Goal: Check status: Check status

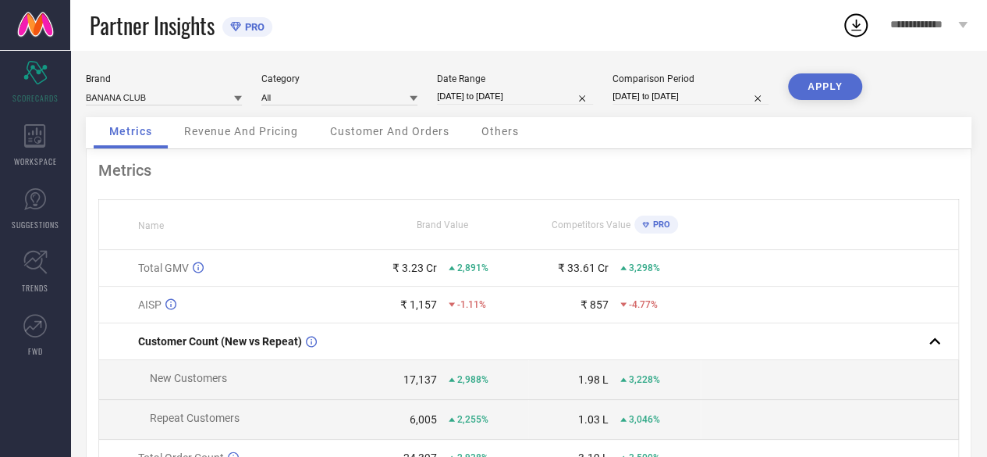
select select "7"
select select "2025"
select select "8"
select select "2025"
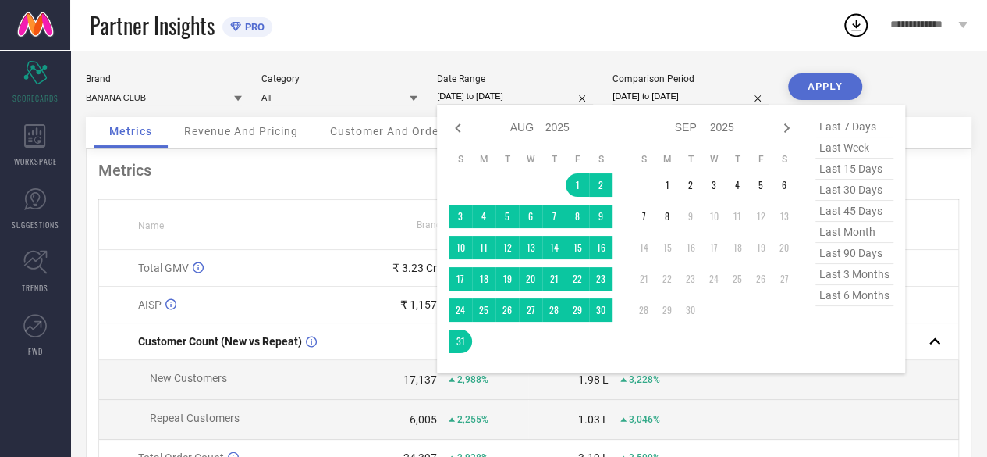
click at [499, 95] on input "[DATE] to [DATE]" at bounding box center [515, 96] width 156 height 16
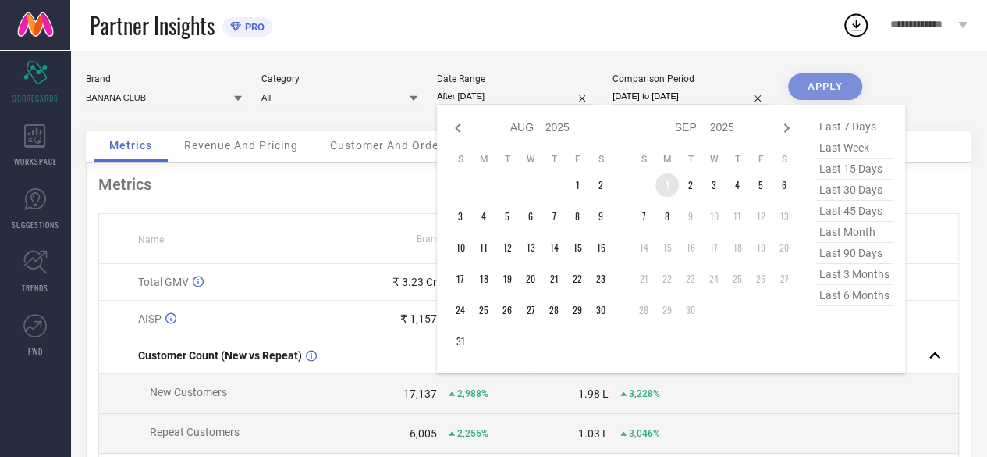
click at [667, 186] on td "1" at bounding box center [667, 184] width 23 height 23
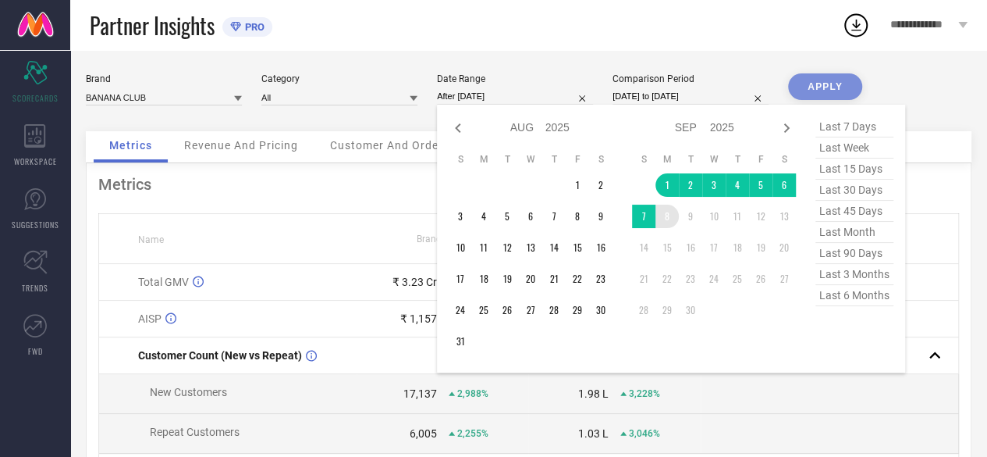
type input "[DATE] to [DATE]"
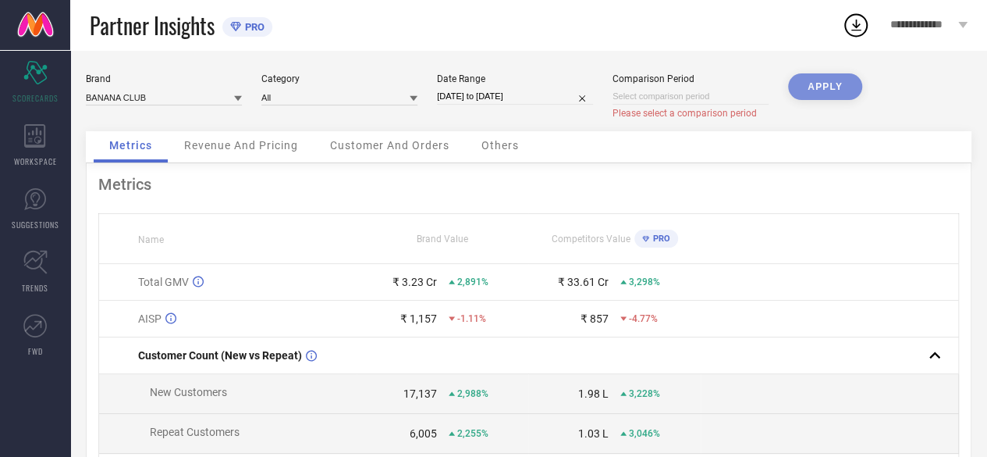
click at [801, 89] on div "APPLY" at bounding box center [825, 102] width 74 height 58
select select "8"
select select "2025"
select select "9"
select select "2025"
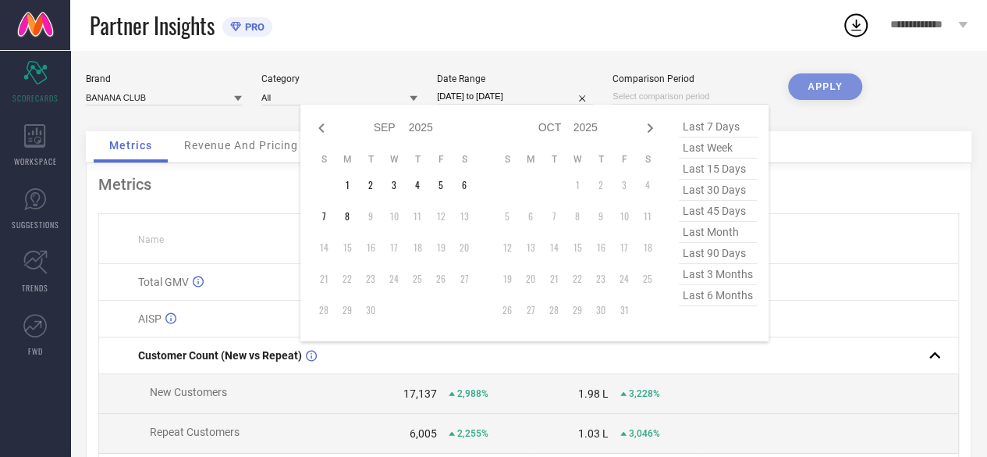
click at [627, 99] on input at bounding box center [691, 96] width 156 height 16
click at [347, 184] on td "1" at bounding box center [347, 184] width 23 height 23
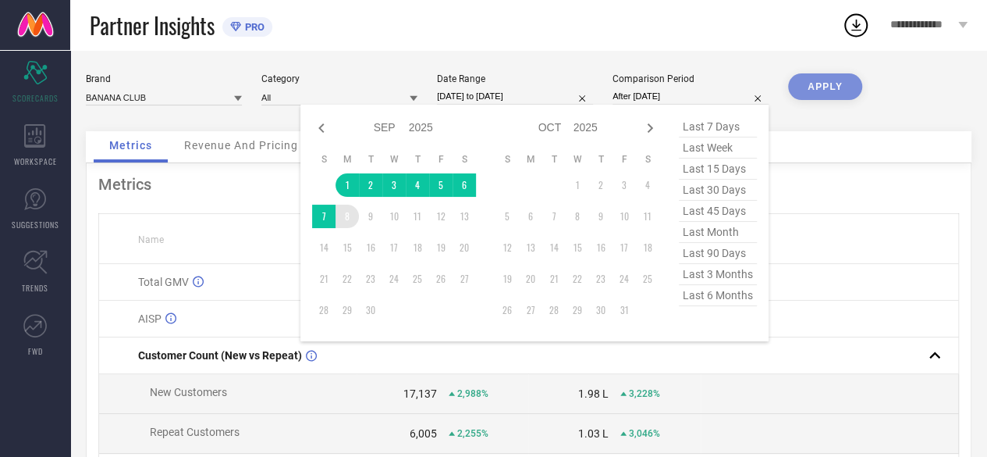
type input "[DATE] to [DATE]"
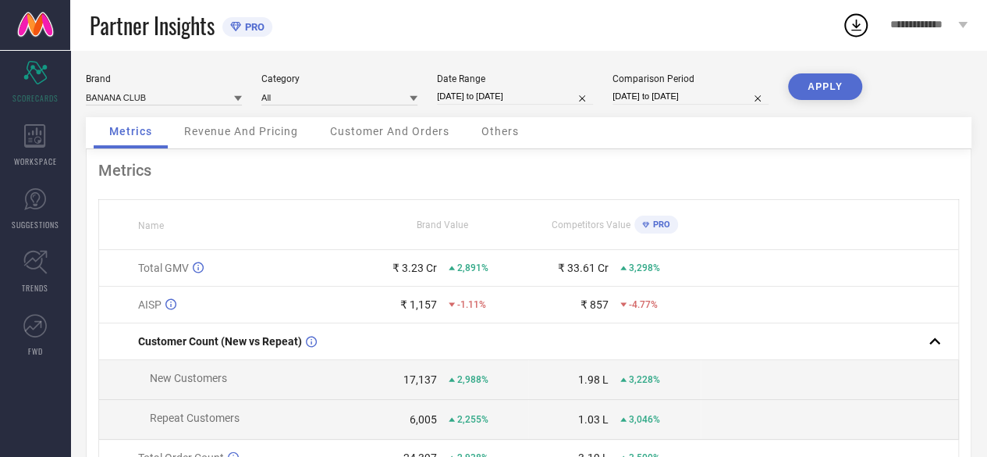
click at [817, 80] on button "APPLY" at bounding box center [825, 86] width 74 height 27
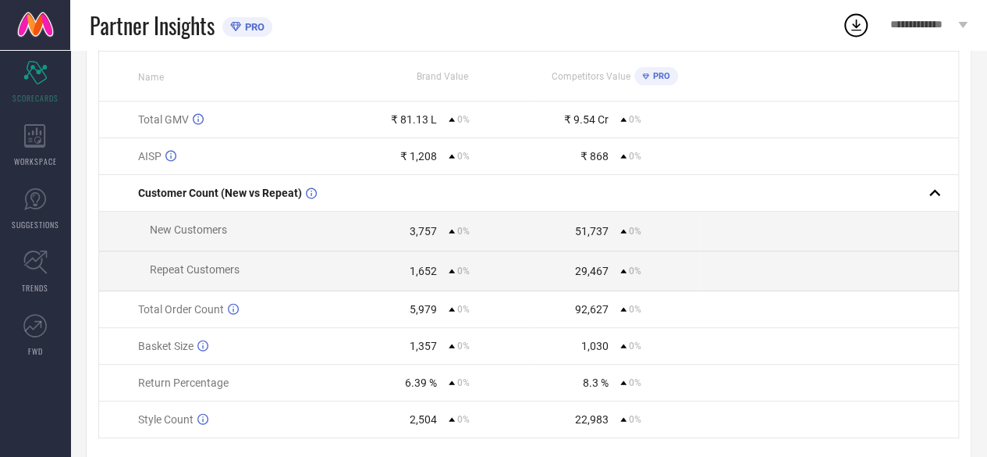
scroll to position [196, 0]
